Goal: Information Seeking & Learning: Learn about a topic

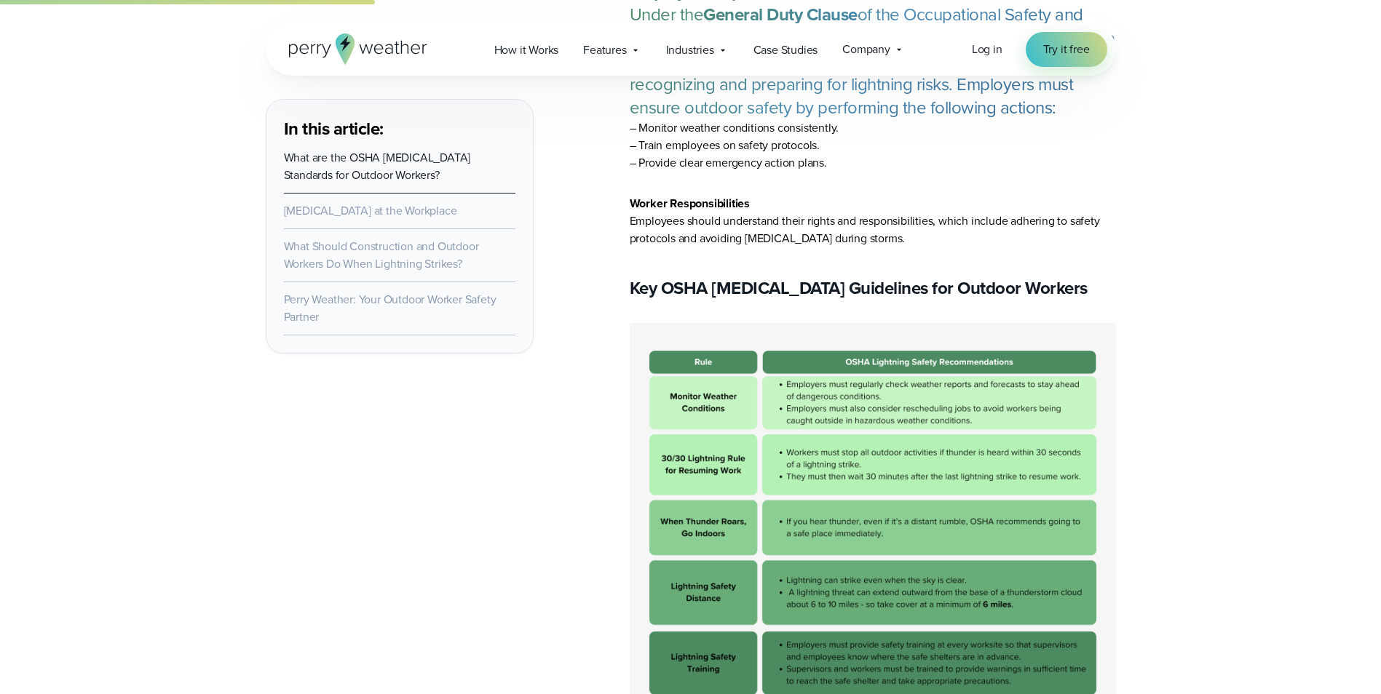
scroll to position [1965, 0]
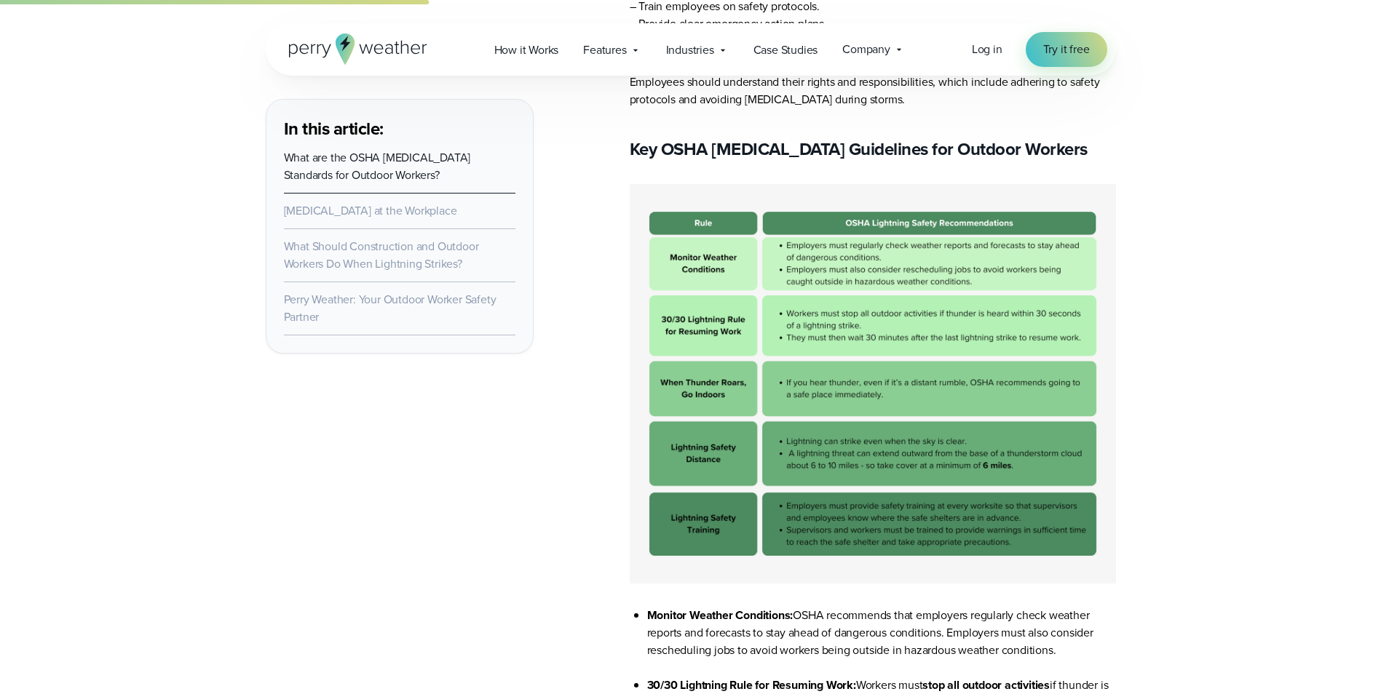
click at [786, 242] on img at bounding box center [873, 384] width 486 height 400
click at [1028, 469] on img at bounding box center [873, 384] width 486 height 400
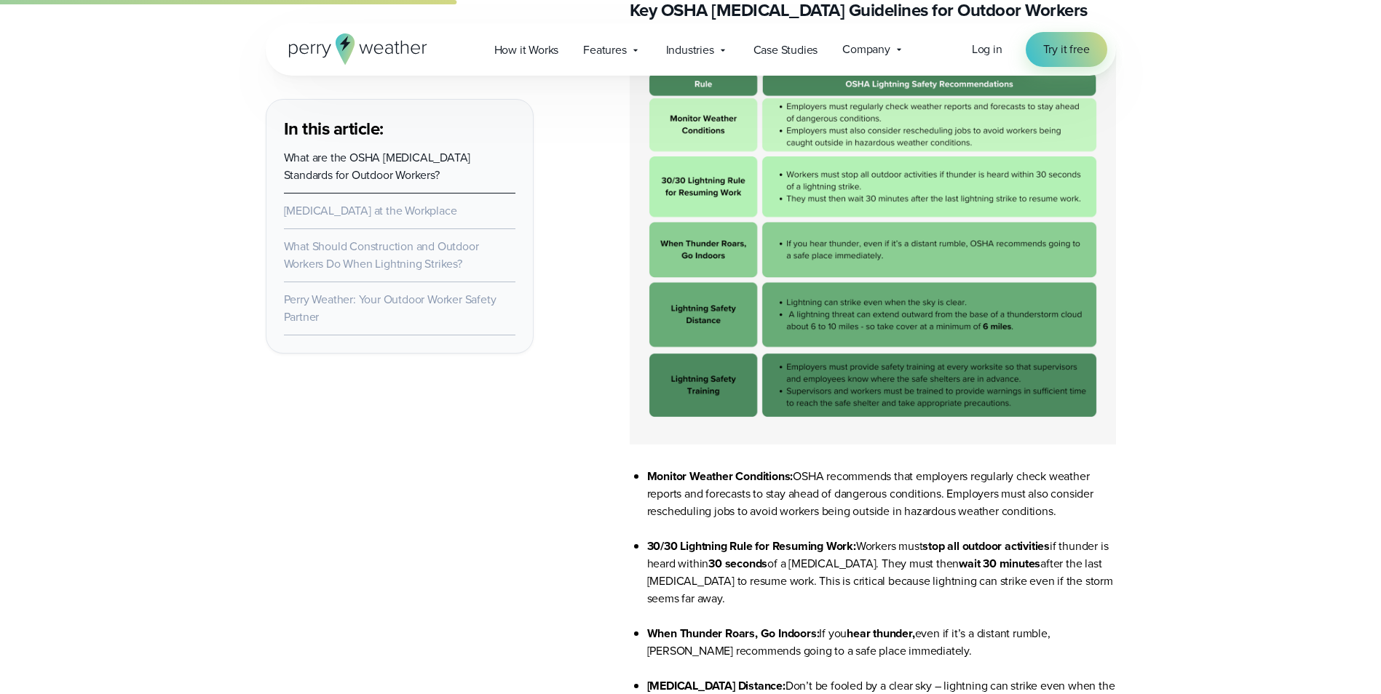
scroll to position [2183, 0]
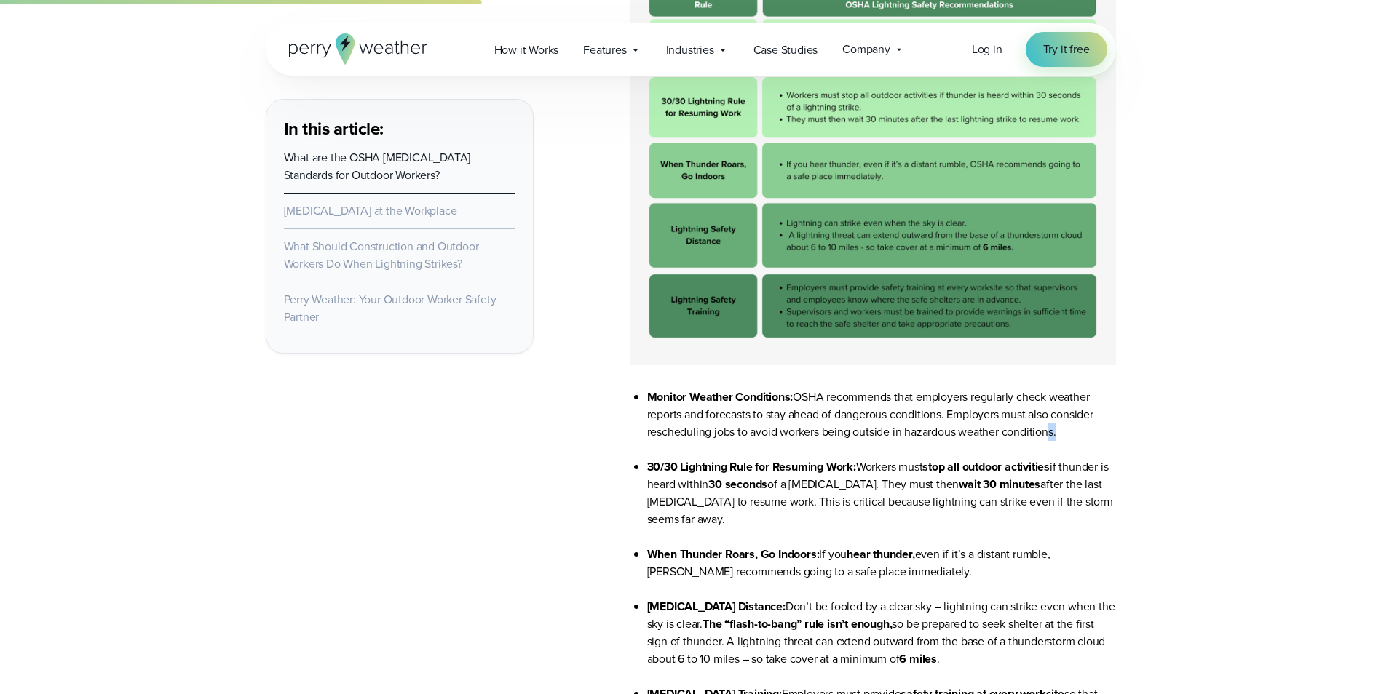
drag, startPoint x: 1058, startPoint y: 432, endPoint x: 1049, endPoint y: 432, distance: 8.8
click at [1049, 432] on li "Monitor Weather Conditions: OSHA recommends that employers regularly check weat…" at bounding box center [881, 424] width 469 height 70
drag, startPoint x: 1049, startPoint y: 432, endPoint x: 1061, endPoint y: 434, distance: 11.8
click at [1061, 434] on li "Monitor Weather Conditions: OSHA recommends that employers regularly check weat…" at bounding box center [881, 424] width 469 height 70
click at [1058, 434] on li "Monitor Weather Conditions: OSHA recommends that employers regularly check weat…" at bounding box center [881, 424] width 469 height 70
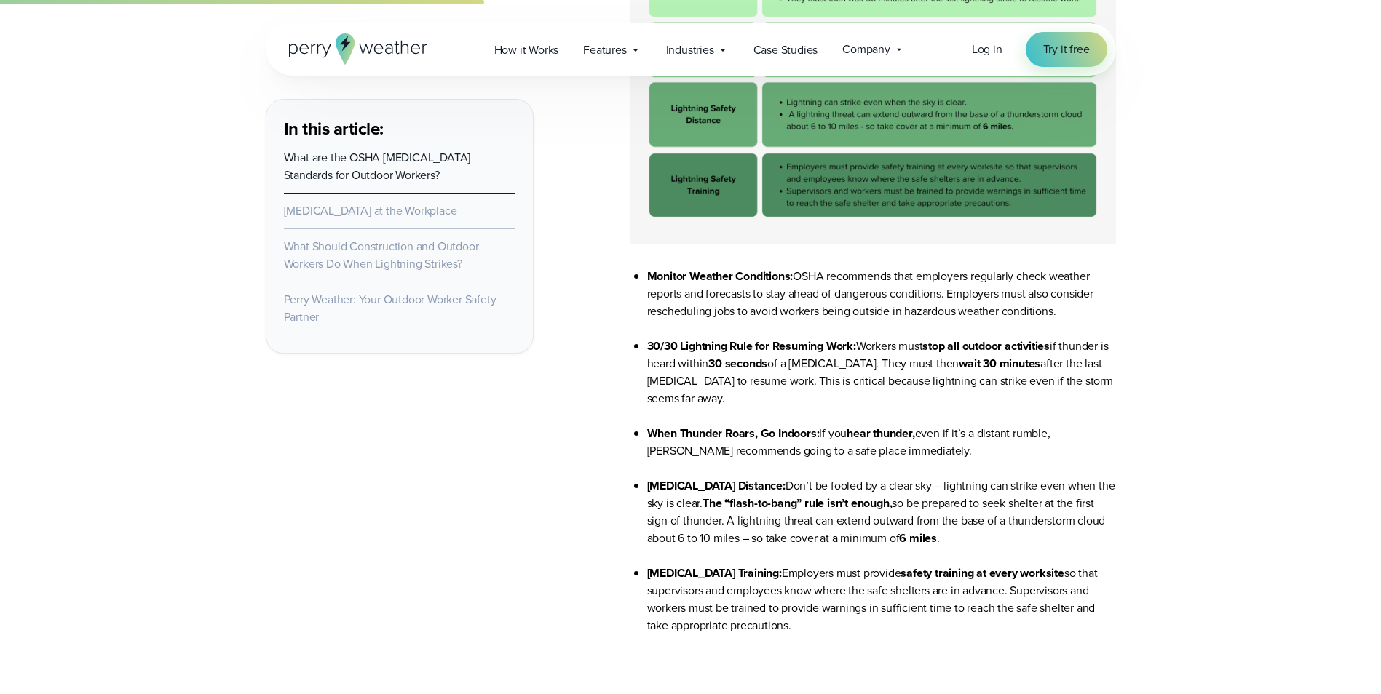
scroll to position [2329, 0]
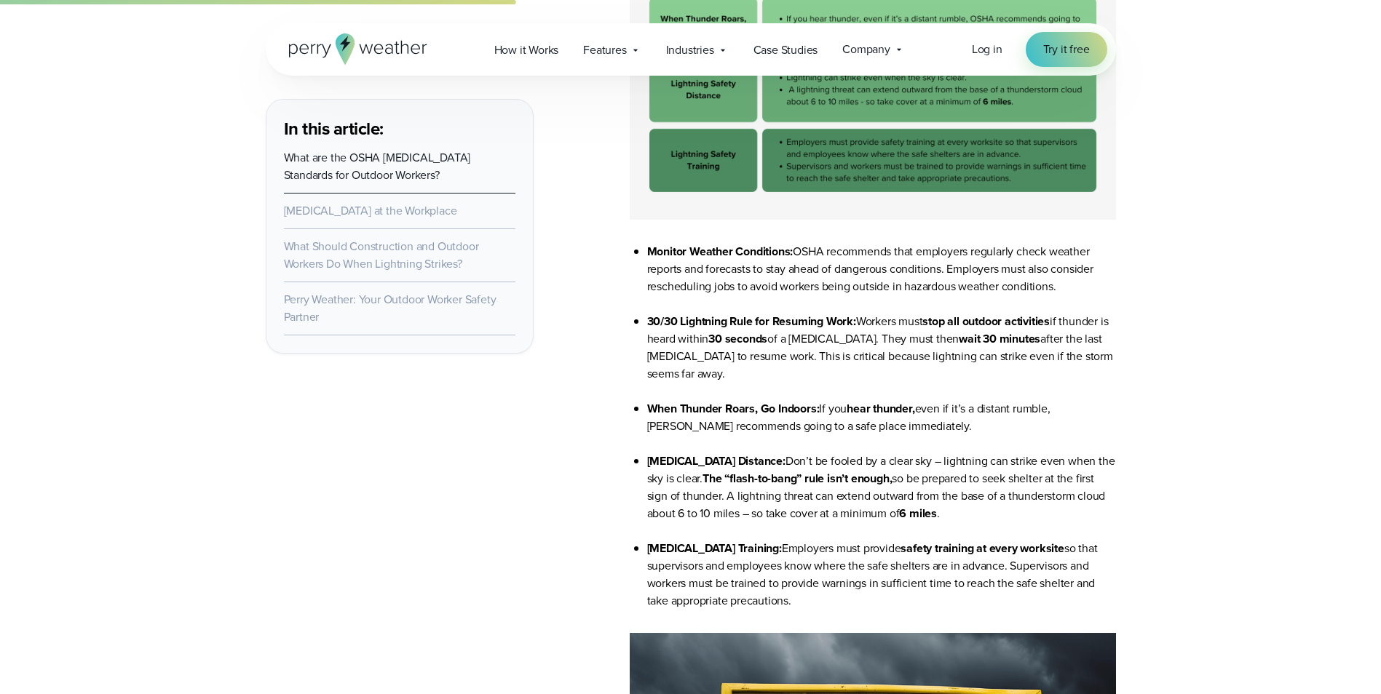
drag, startPoint x: 648, startPoint y: 318, endPoint x: 736, endPoint y: 376, distance: 105.2
click at [736, 376] on li "30/30 Lightning Rule for Resuming Work: Workers must stop all outdoor activitie…" at bounding box center [881, 356] width 469 height 87
click at [918, 383] on li "30/30 Lightning Rule for Resuming Work: Workers must stop all outdoor activitie…" at bounding box center [881, 356] width 469 height 87
drag, startPoint x: 862, startPoint y: 319, endPoint x: 857, endPoint y: 371, distance: 51.9
click at [857, 371] on li "30/30 Lightning Rule for Resuming Work: Workers must stop all outdoor activitie…" at bounding box center [881, 356] width 469 height 87
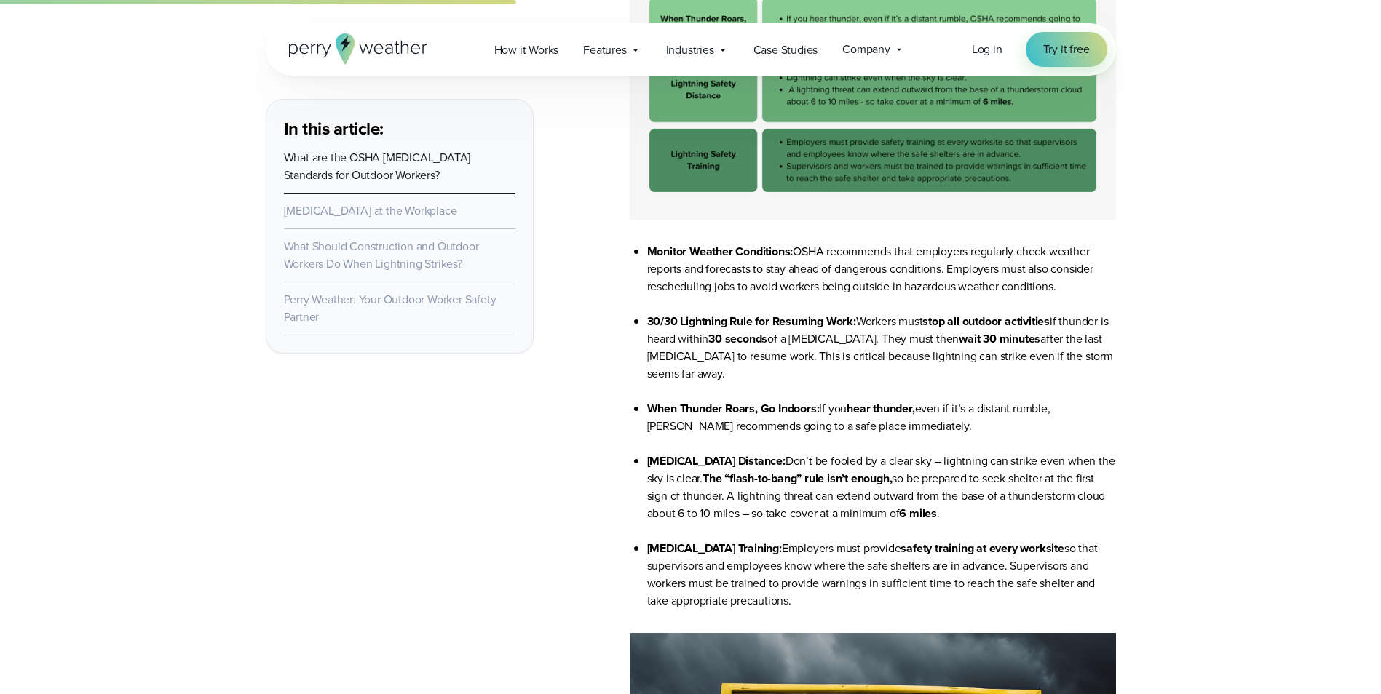
drag, startPoint x: 857, startPoint y: 371, endPoint x: 860, endPoint y: 362, distance: 9.9
click at [860, 362] on li "30/30 Lightning Rule for Resuming Work: Workers must stop all outdoor activitie…" at bounding box center [881, 356] width 469 height 87
click at [864, 322] on li "30/30 Lightning Rule for Resuming Work: Workers must stop all outdoor activitie…" at bounding box center [881, 356] width 469 height 87
drag, startPoint x: 865, startPoint y: 320, endPoint x: 1087, endPoint y: 365, distance: 226.5
click at [1087, 365] on li "30/30 Lightning Rule for Resuming Work: Workers must stop all outdoor activitie…" at bounding box center [881, 356] width 469 height 87
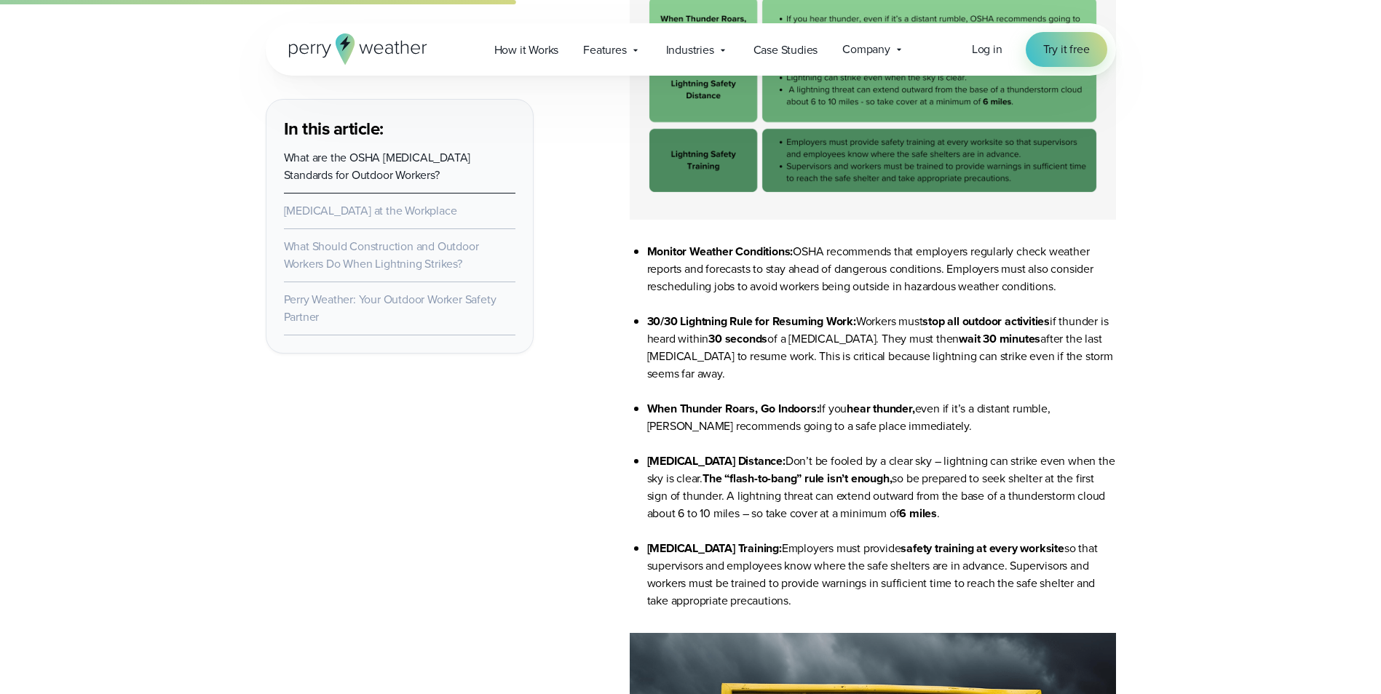
click at [815, 367] on li "30/30 Lightning Rule for Resuming Work: Workers must stop all outdoor activitie…" at bounding box center [881, 356] width 469 height 87
click at [865, 320] on li "30/30 Lightning Rule for Resuming Work: Workers must stop all outdoor activitie…" at bounding box center [881, 356] width 469 height 87
click at [864, 321] on li "30/30 Lightning Rule for Resuming Work: Workers must stop all outdoor activitie…" at bounding box center [881, 356] width 469 height 87
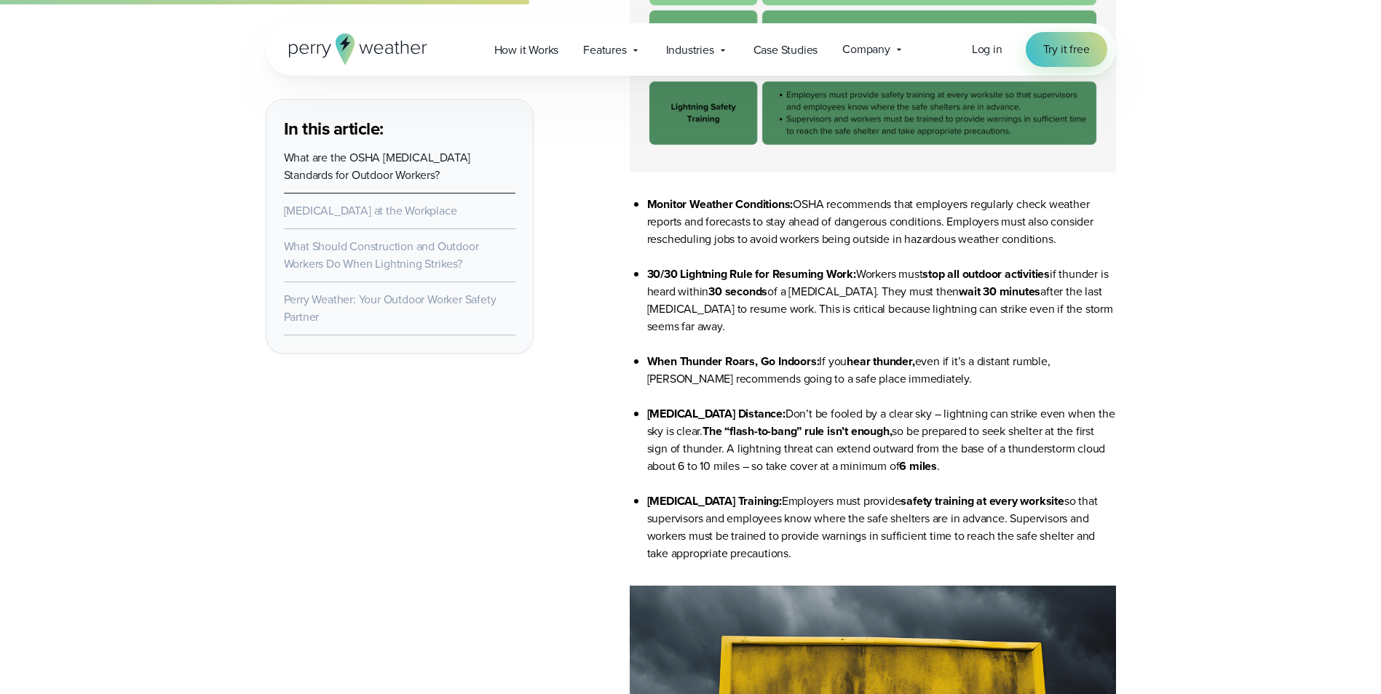
scroll to position [2402, 0]
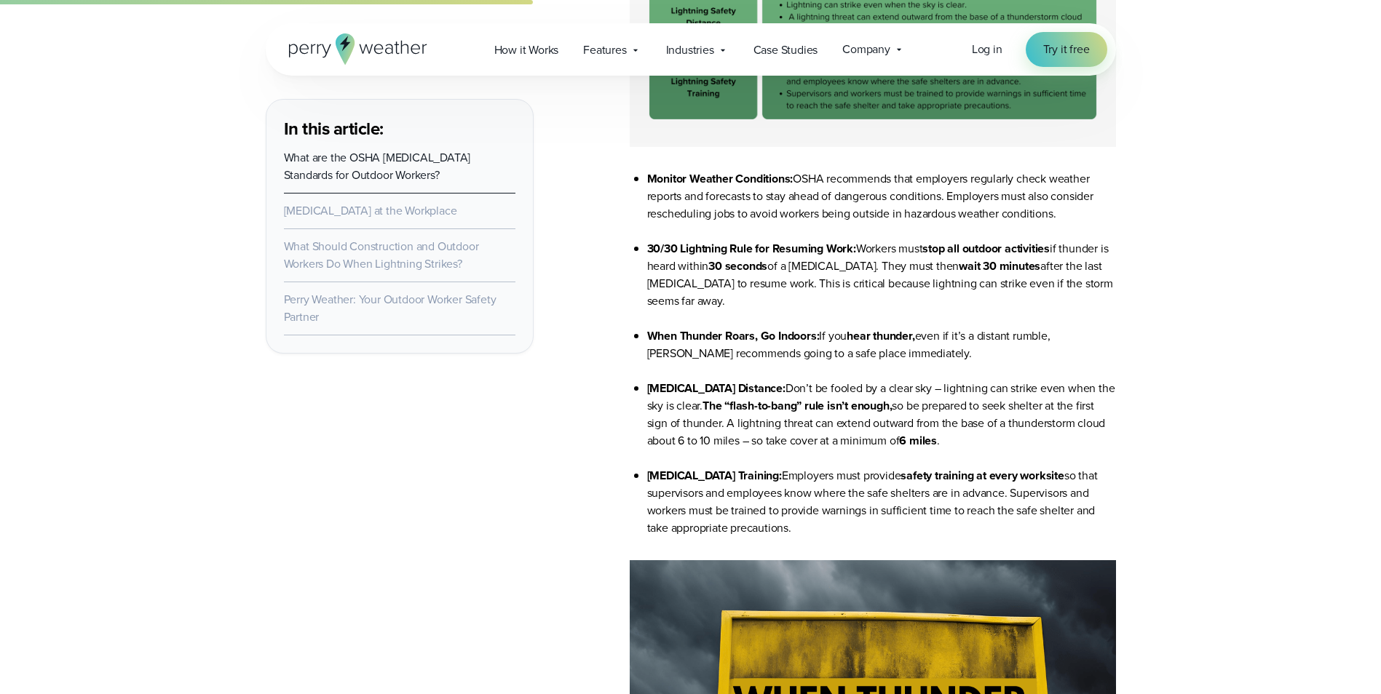
click at [824, 398] on strong "The “flash-to-bang” rule isn’t enough," at bounding box center [796, 405] width 189 height 17
click at [1115, 386] on li "[MEDICAL_DATA] Distance: Don’t be fooled by a clear sky – lightning can strike …" at bounding box center [881, 423] width 469 height 87
click at [1114, 386] on li "[MEDICAL_DATA] Distance: Don’t be fooled by a clear sky – lightning can strike …" at bounding box center [881, 423] width 469 height 87
click at [1111, 386] on li "[MEDICAL_DATA] Distance: Don’t be fooled by a clear sky – lightning can strike …" at bounding box center [881, 423] width 469 height 87
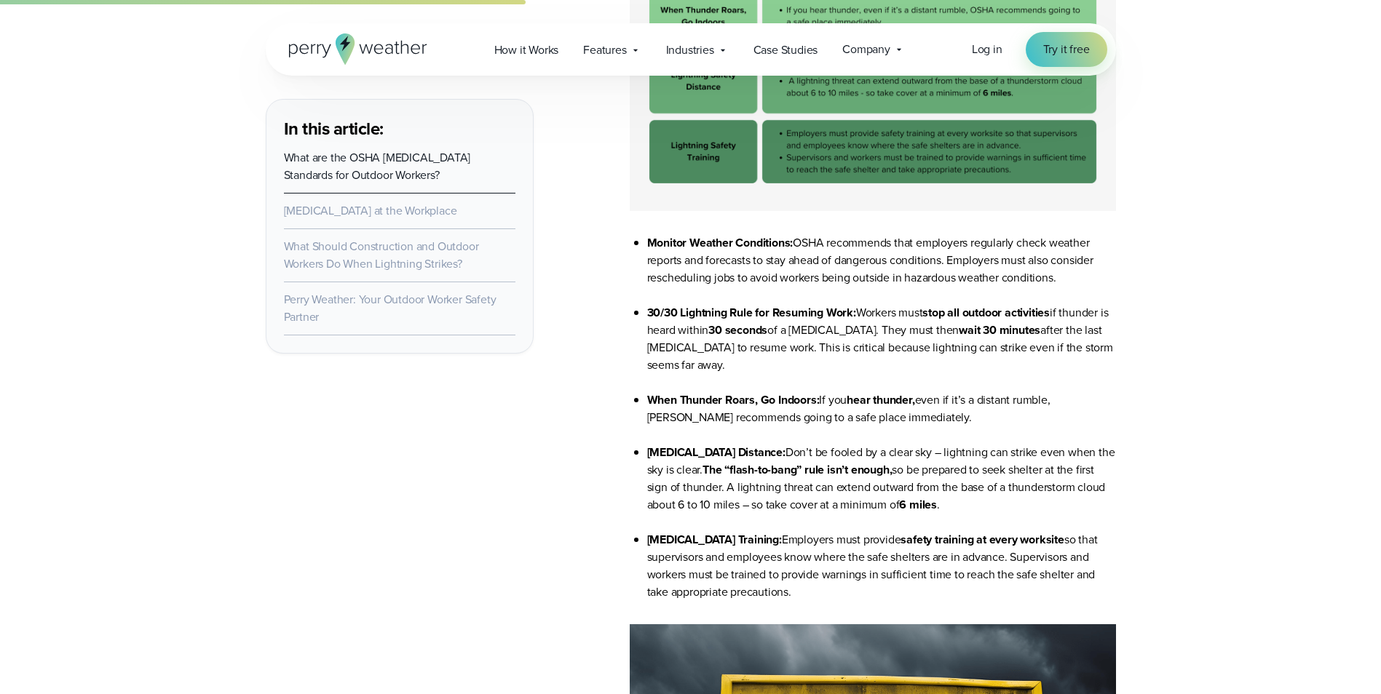
scroll to position [2329, 0]
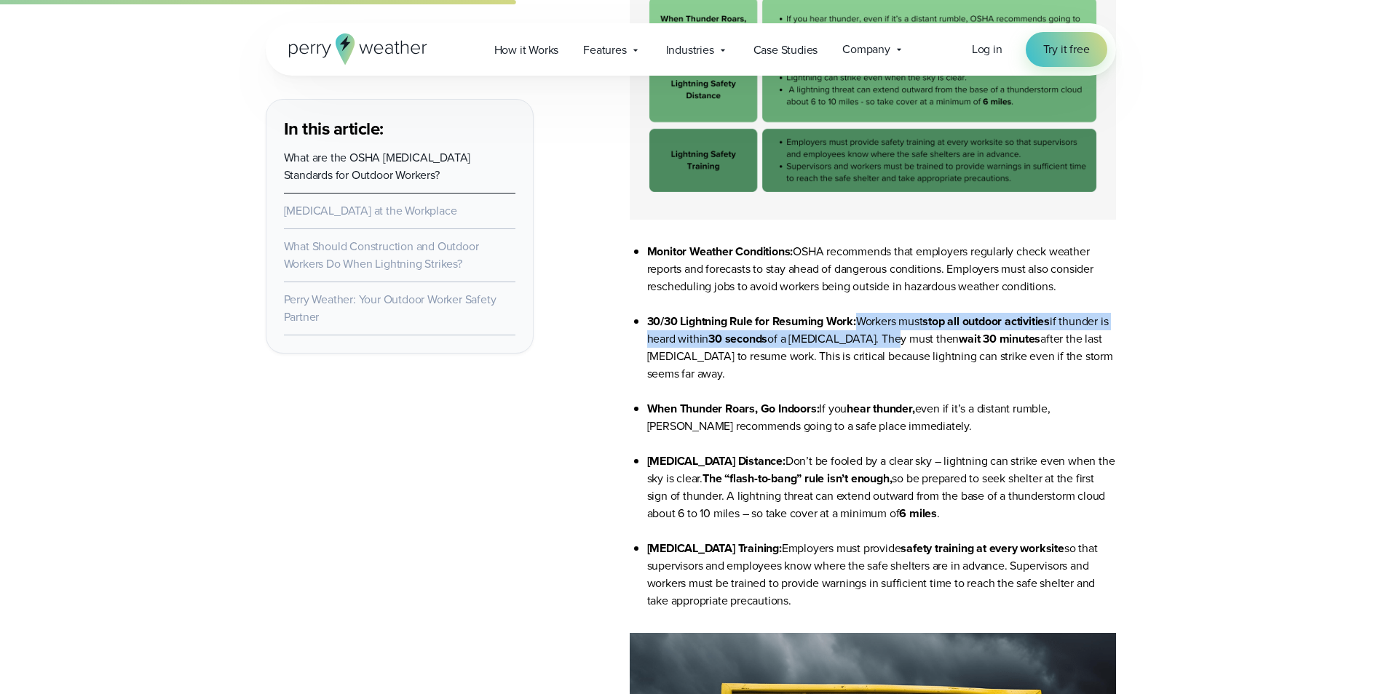
drag, startPoint x: 865, startPoint y: 320, endPoint x: 882, endPoint y: 345, distance: 29.9
click at [882, 345] on li "30/30 Lightning Rule for Resuming Work: Workers must stop all outdoor activitie…" at bounding box center [881, 356] width 469 height 87
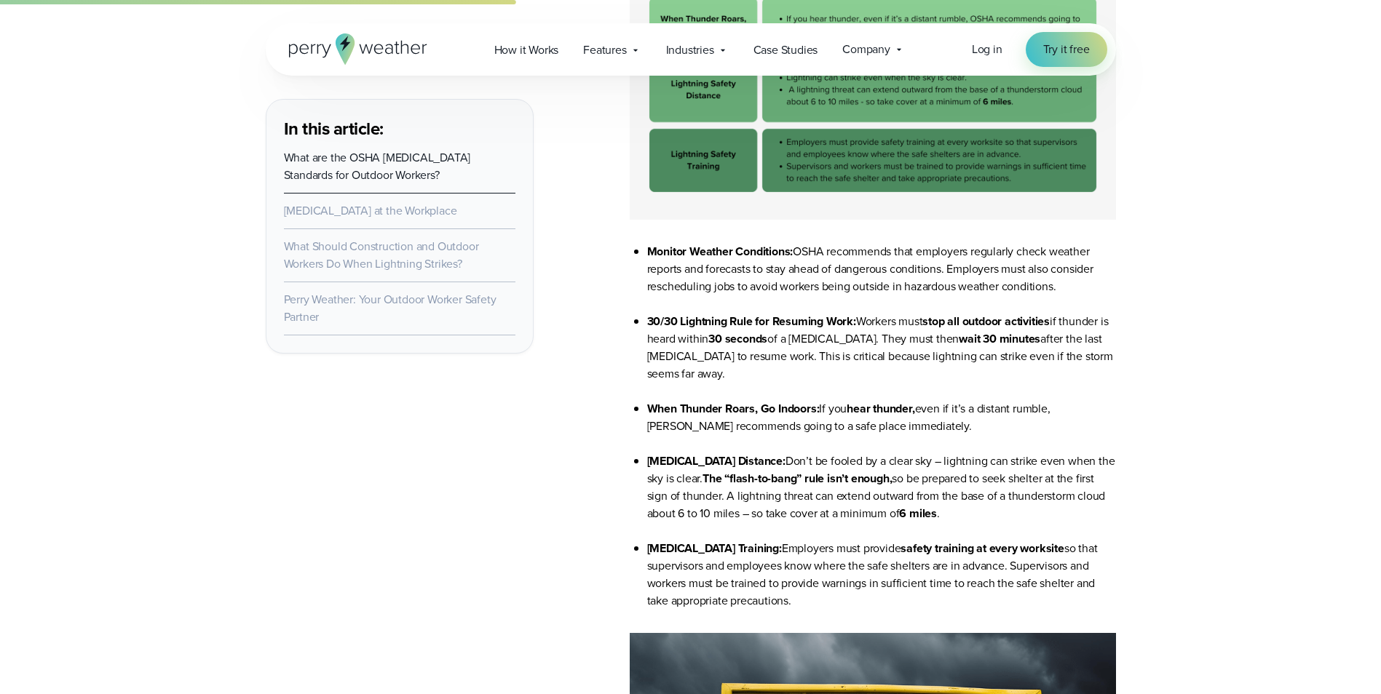
drag, startPoint x: 882, startPoint y: 345, endPoint x: 736, endPoint y: 325, distance: 147.6
click at [736, 325] on strong "30/30 Lightning Rule for Resuming Work:" at bounding box center [751, 321] width 209 height 17
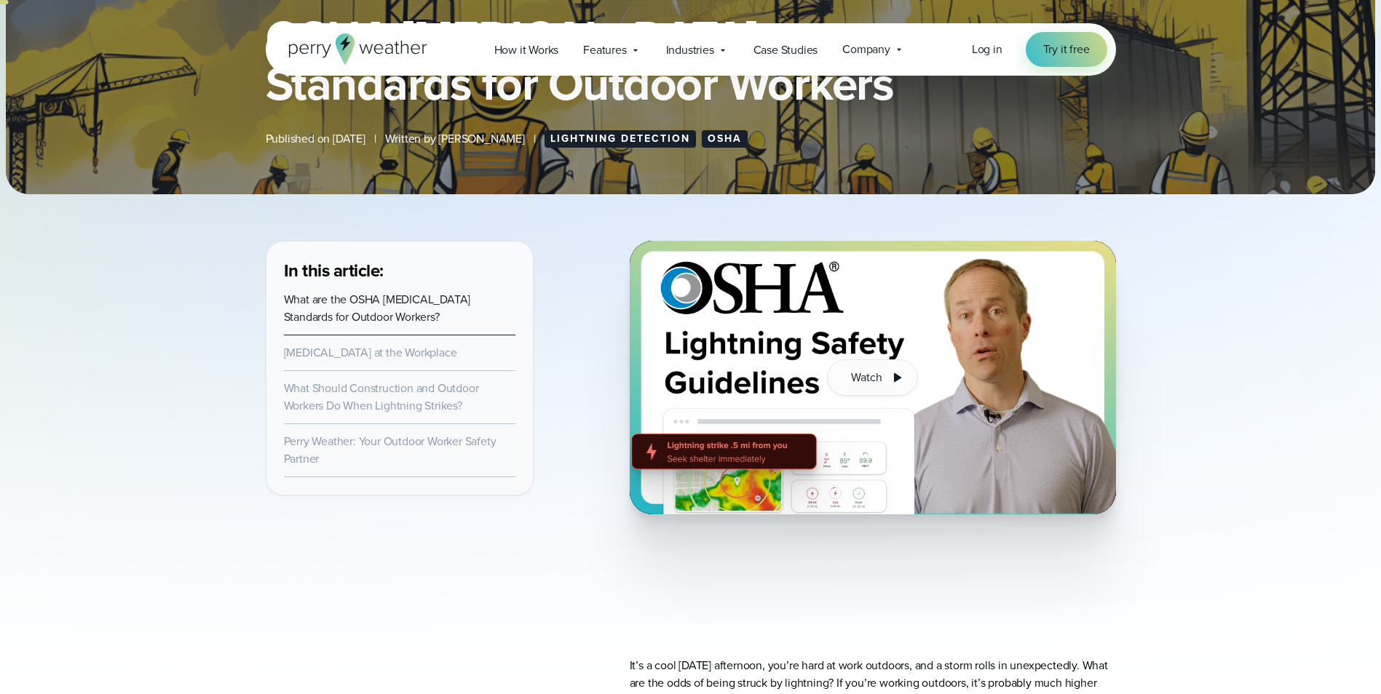
scroll to position [437, 0]
